Goal: Task Accomplishment & Management: Manage account settings

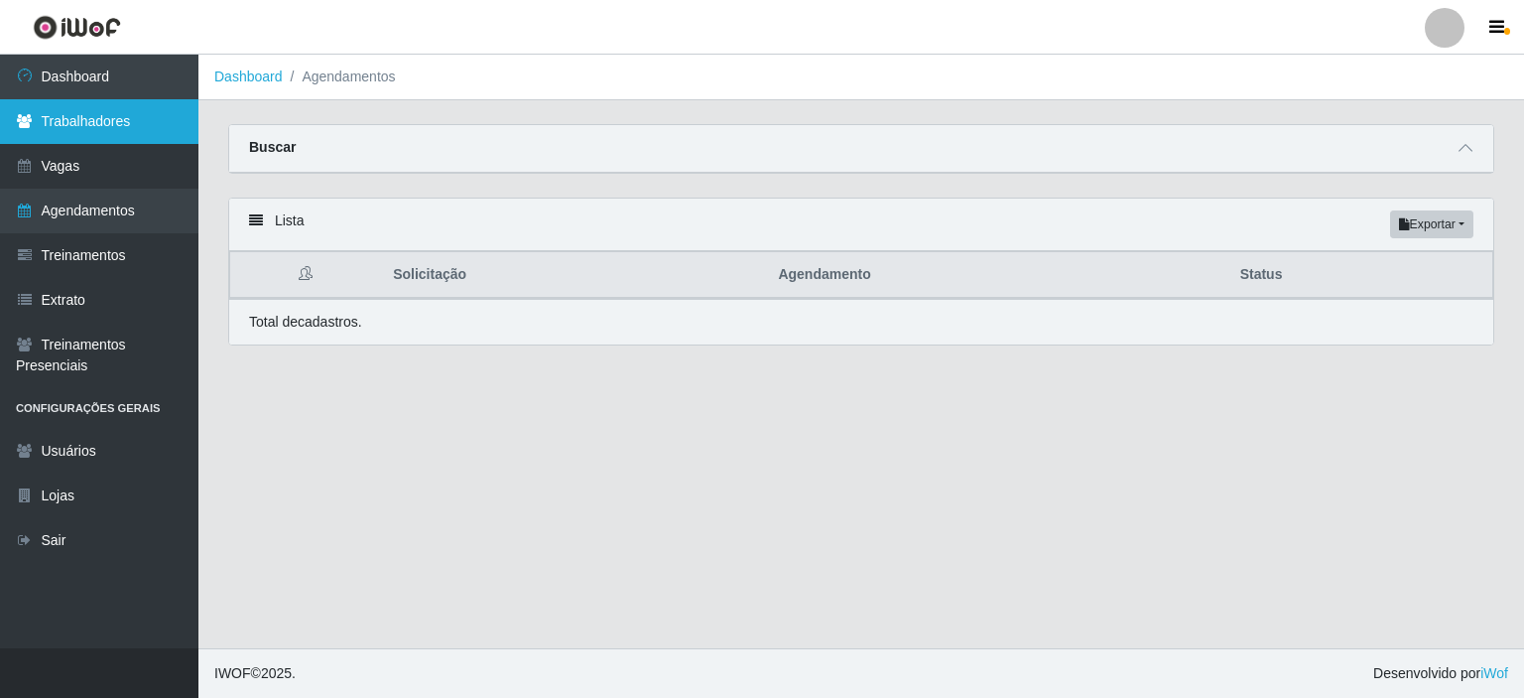
click at [44, 127] on link "Trabalhadores" at bounding box center [99, 121] width 198 height 45
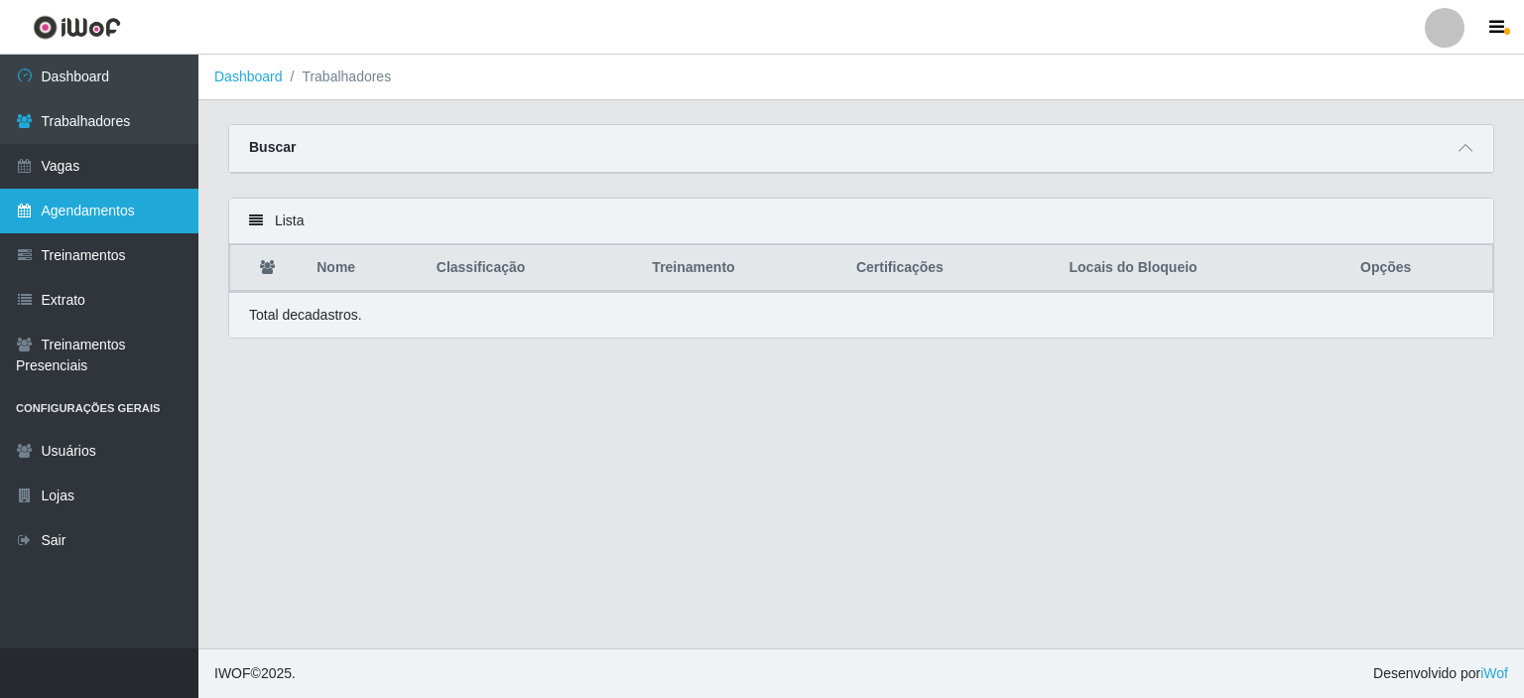
click at [73, 206] on link "Agendamentos" at bounding box center [99, 211] width 198 height 45
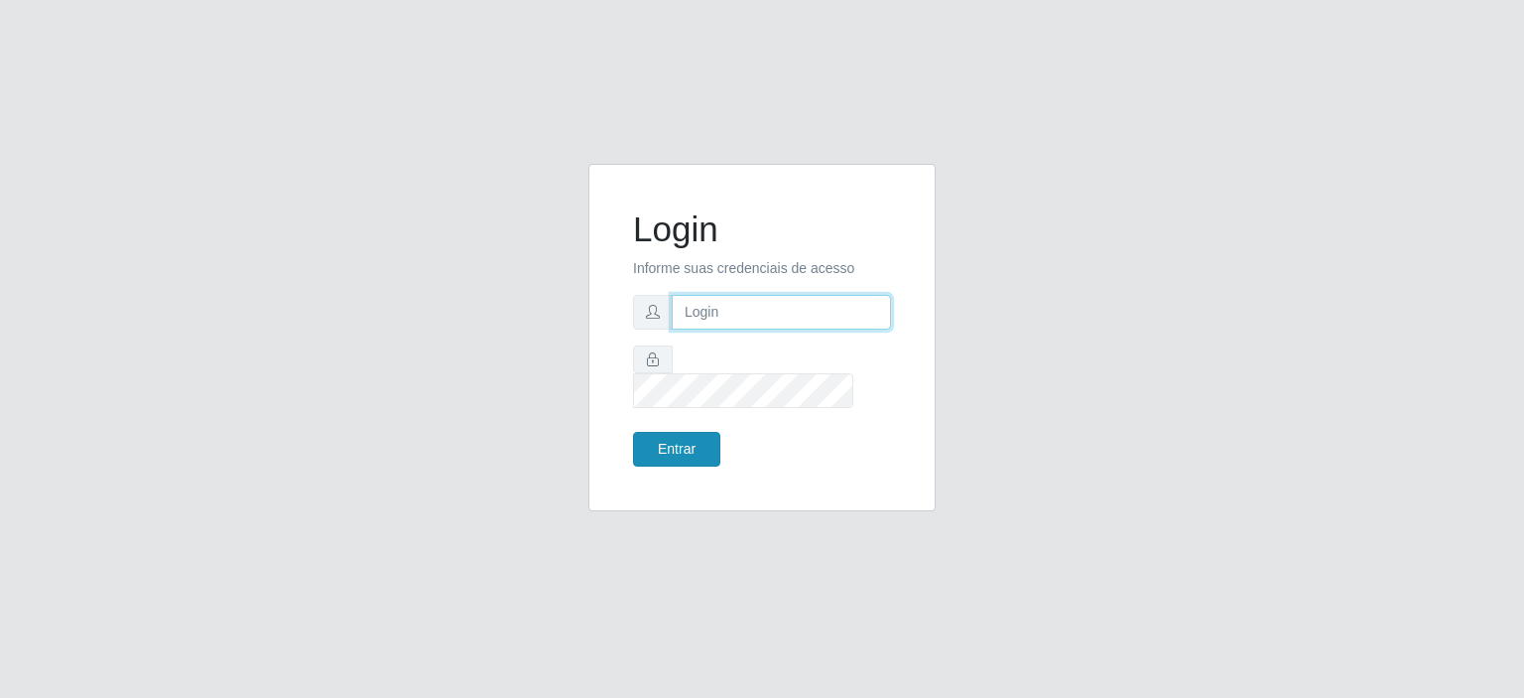
type input "[EMAIL_ADDRESS][DOMAIN_NAME]"
click at [672, 440] on button "Entrar" at bounding box center [676, 449] width 87 height 35
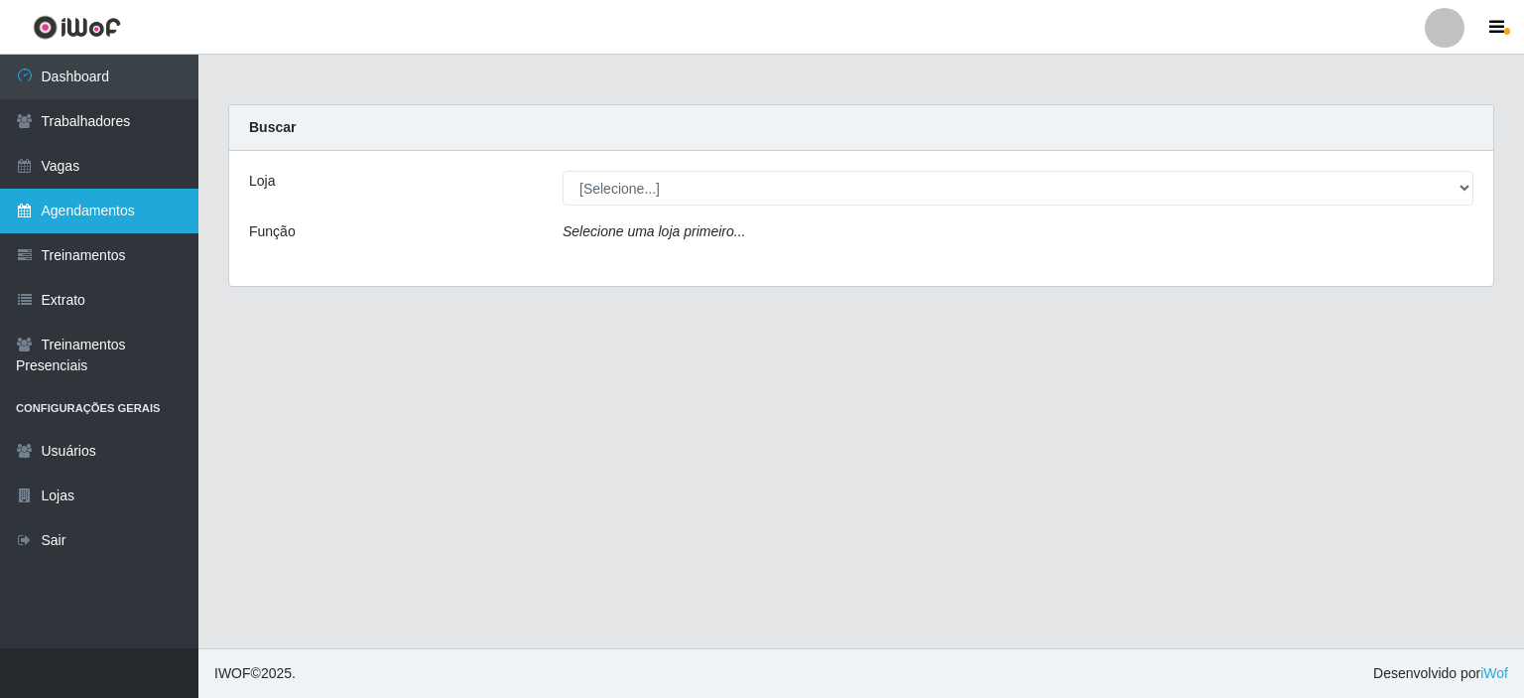
click at [77, 217] on link "Agendamentos" at bounding box center [99, 211] width 198 height 45
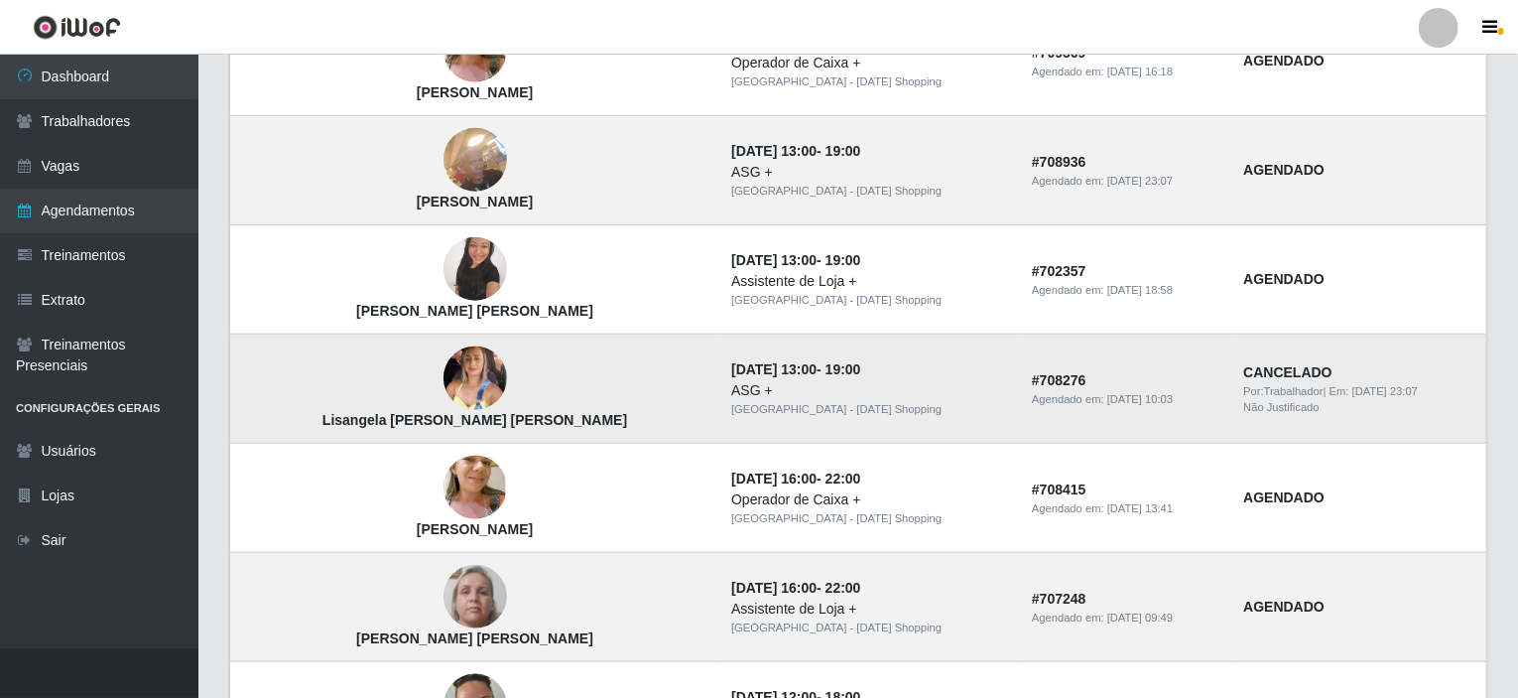
scroll to position [871, 0]
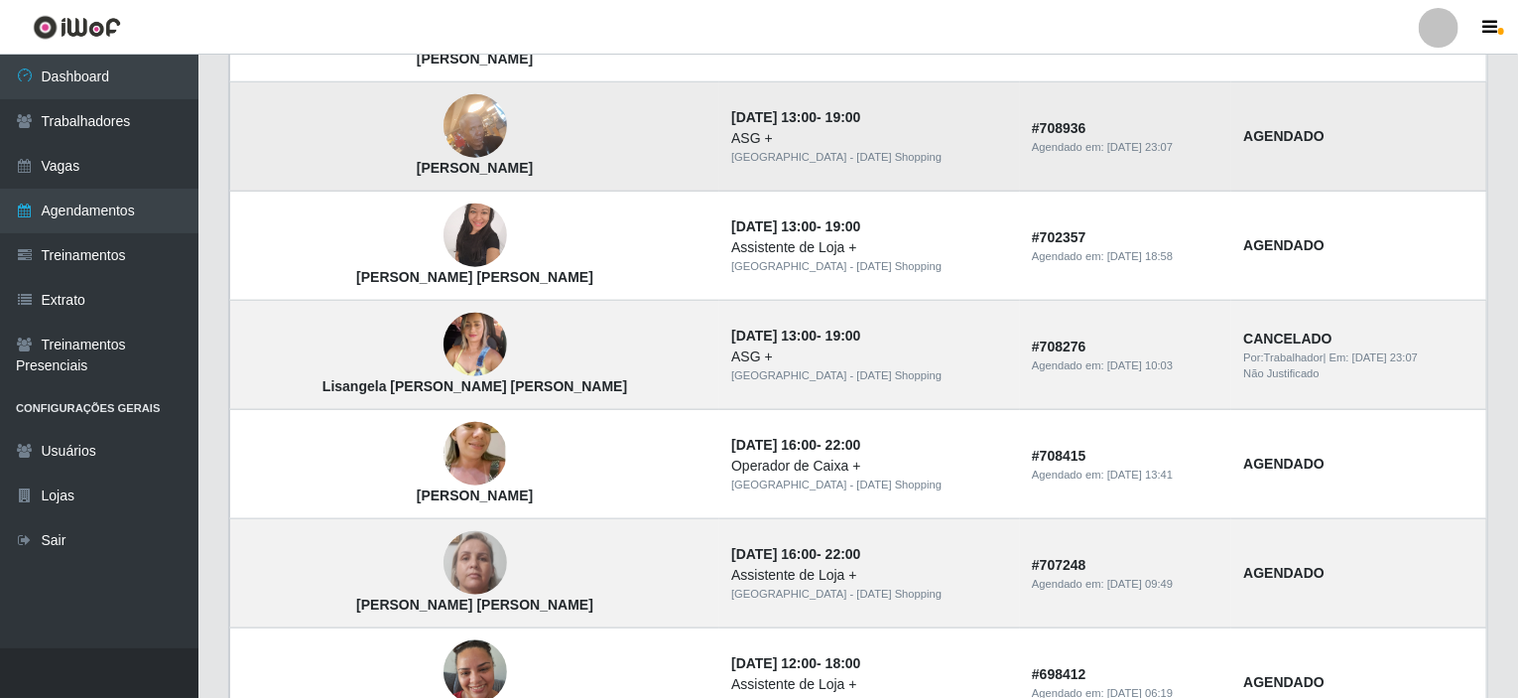
drag, startPoint x: 546, startPoint y: 168, endPoint x: 309, endPoint y: 178, distance: 237.4
click at [309, 178] on td "[PERSON_NAME]" at bounding box center [475, 136] width 490 height 109
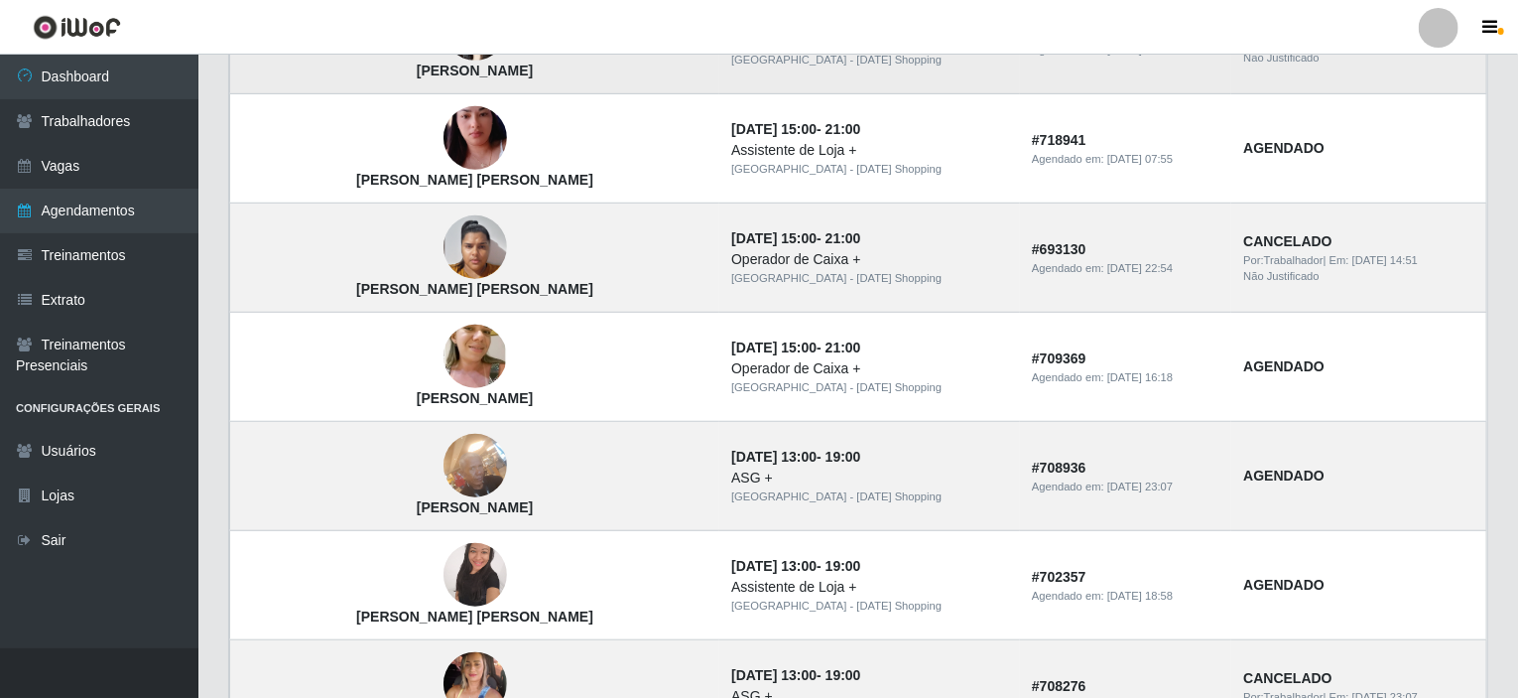
scroll to position [375, 0]
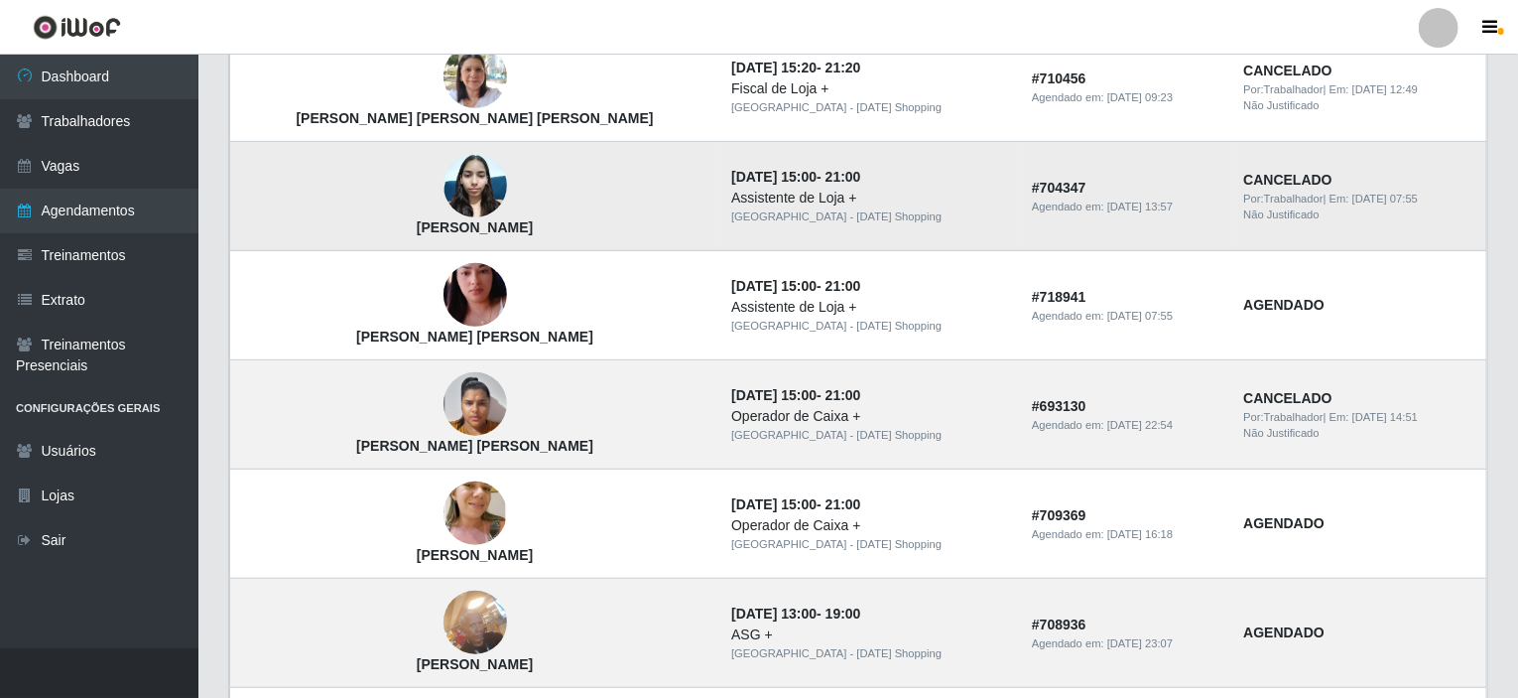
click at [444, 170] on img at bounding box center [476, 186] width 64 height 84
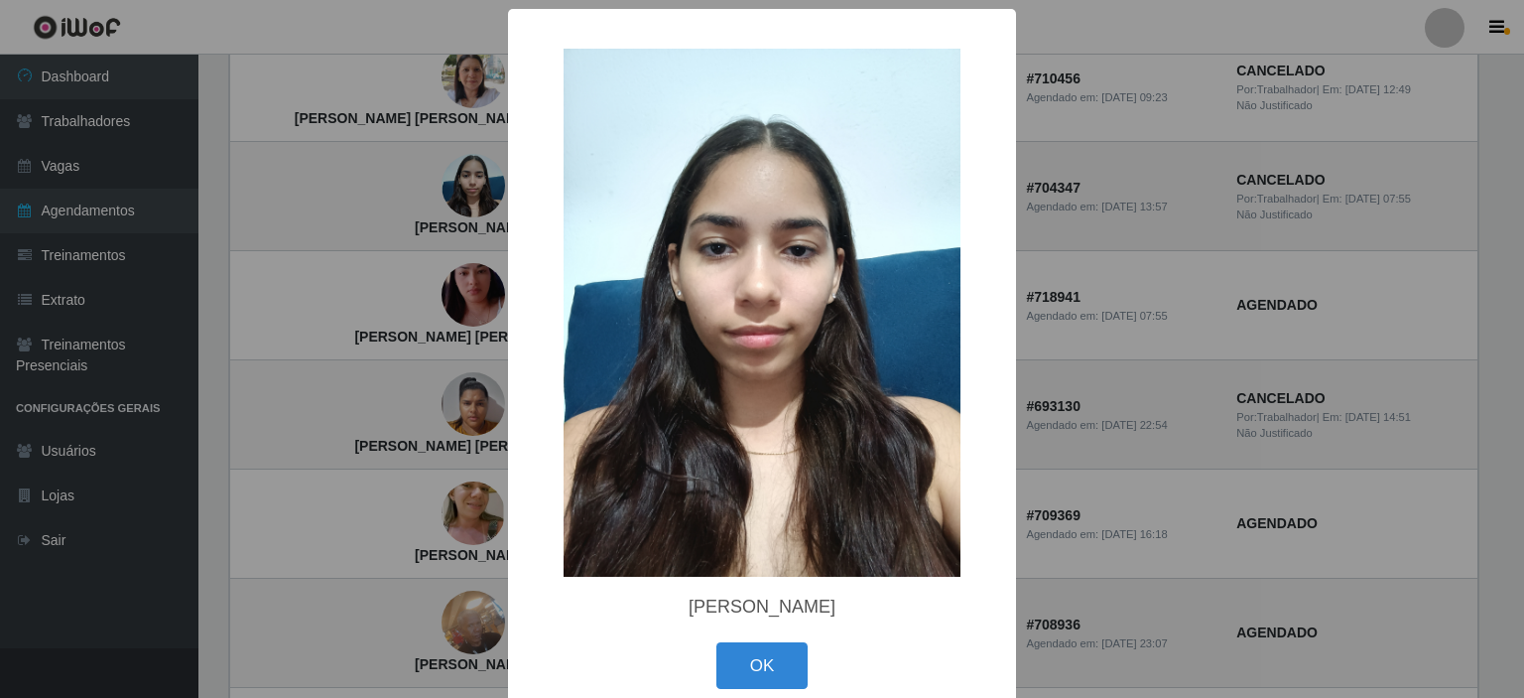
click at [214, 326] on div "× [PERSON_NAME] OK Cancel" at bounding box center [762, 349] width 1524 height 698
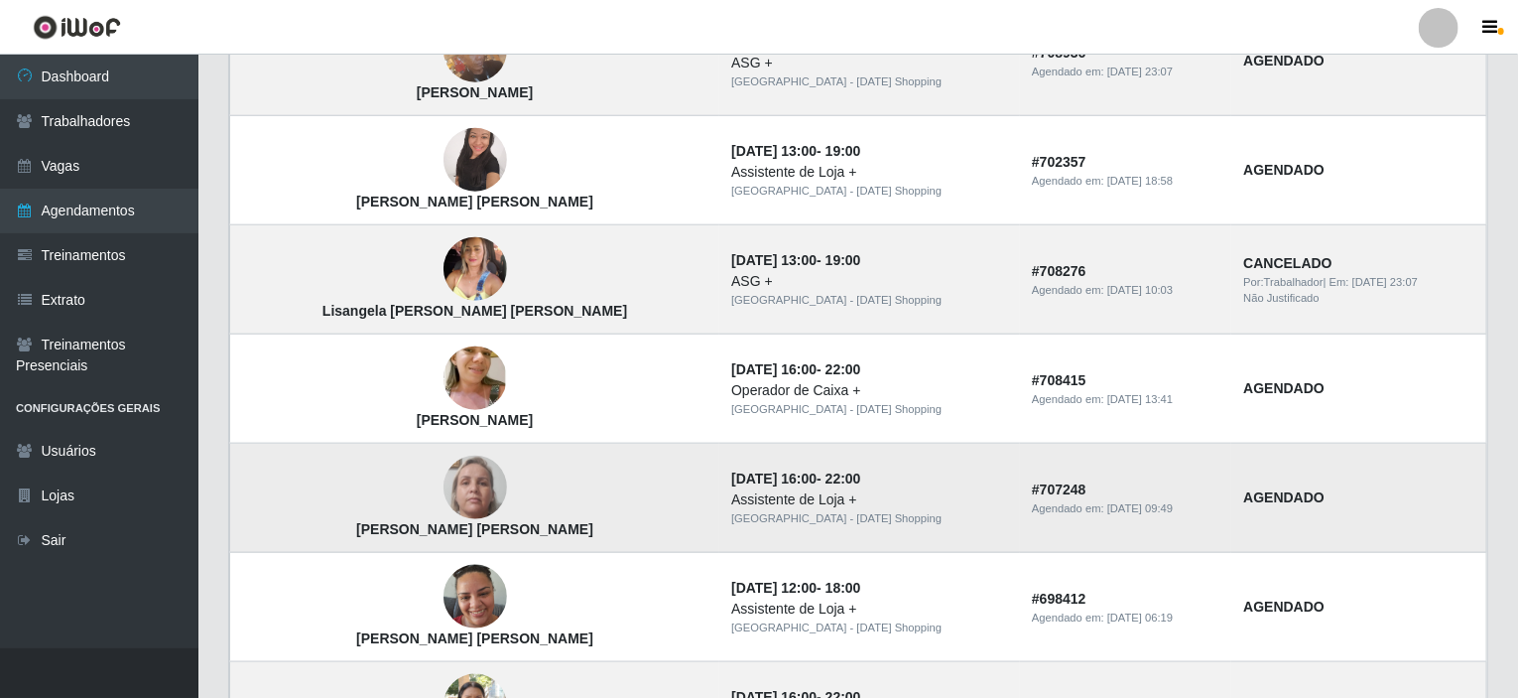
scroll to position [1070, 0]
